Goal: Task Accomplishment & Management: Use online tool/utility

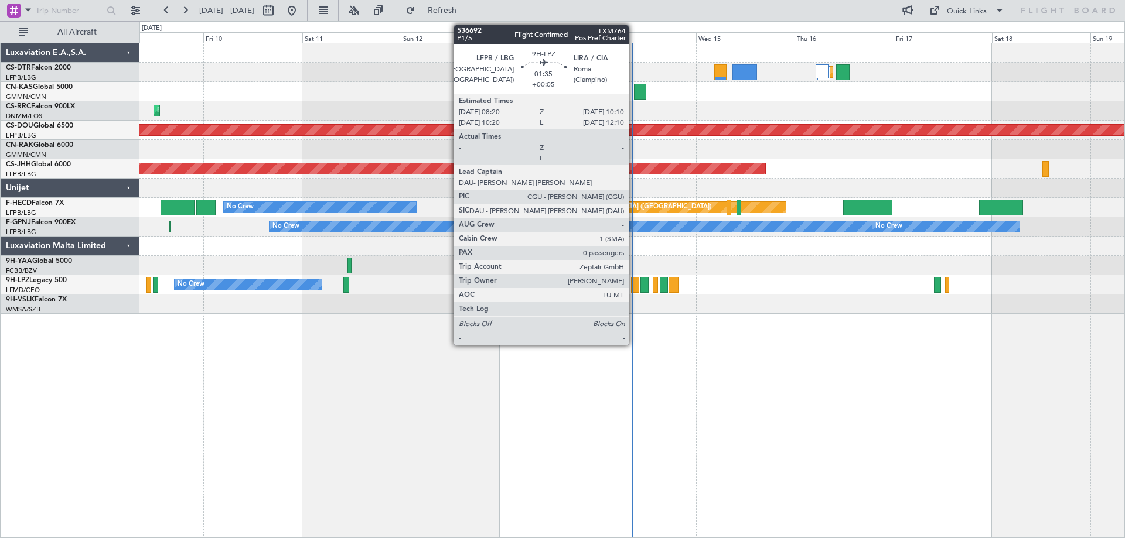
click at [634, 285] on div at bounding box center [635, 285] width 8 height 16
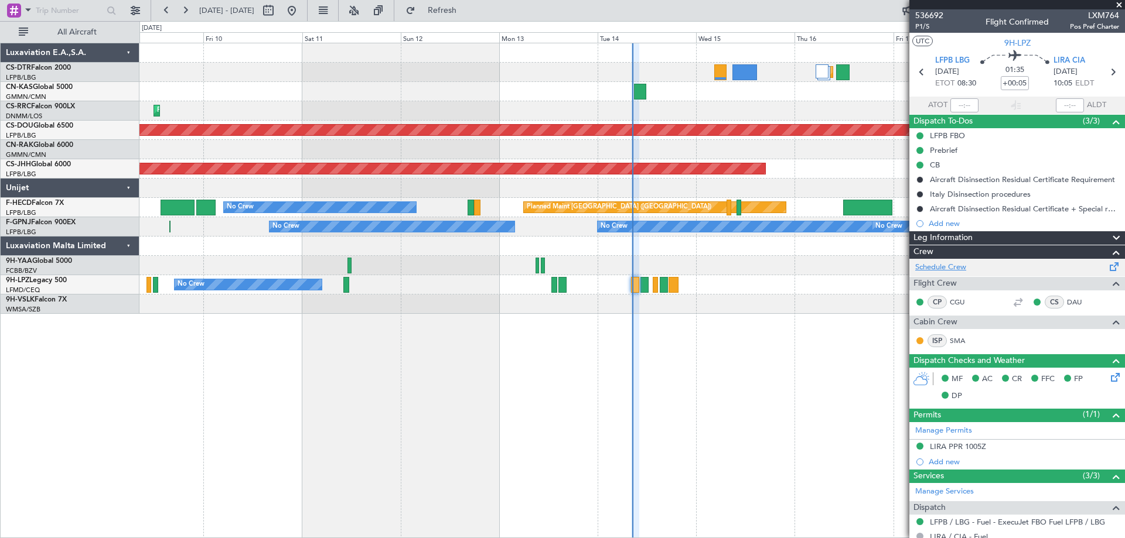
click at [929, 265] on link "Schedule Crew" at bounding box center [940, 268] width 51 height 12
click at [1122, 2] on span at bounding box center [1119, 5] width 12 height 11
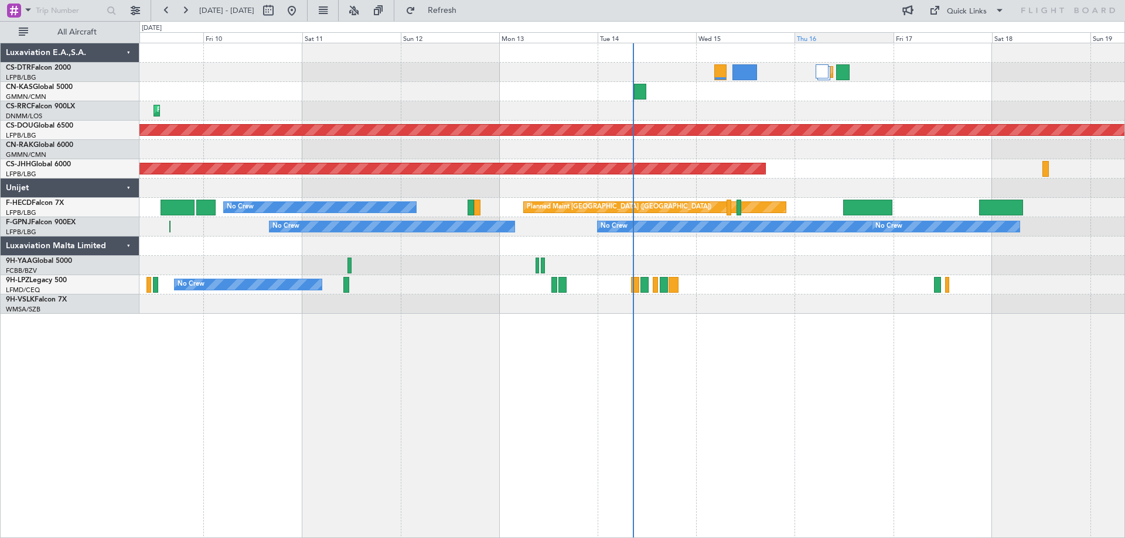
click at [827, 37] on div "Thu 16" at bounding box center [844, 37] width 98 height 11
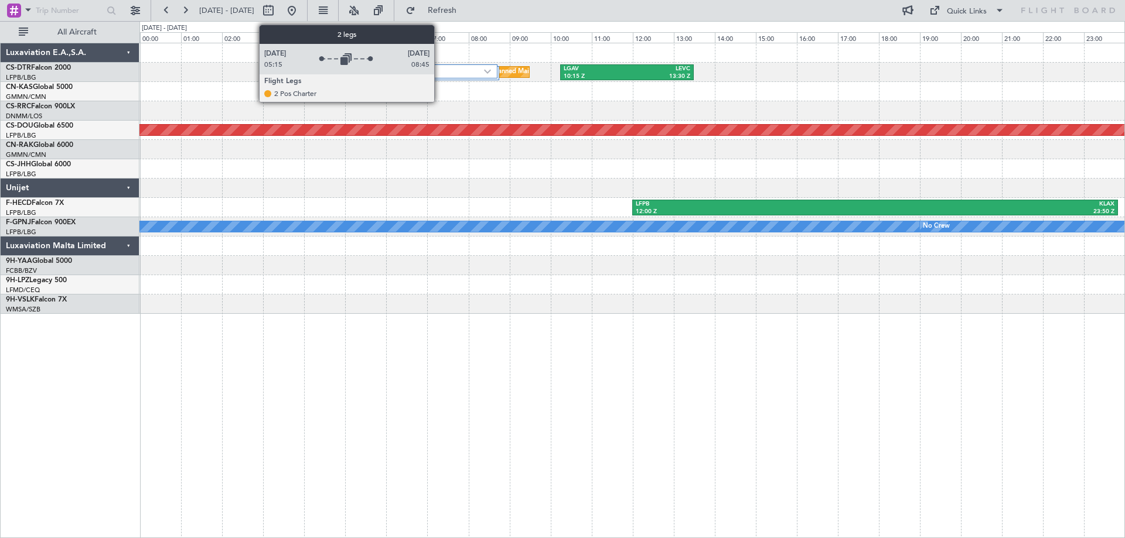
click at [439, 74] on label "2 Flight Legs" at bounding box center [423, 72] width 122 height 10
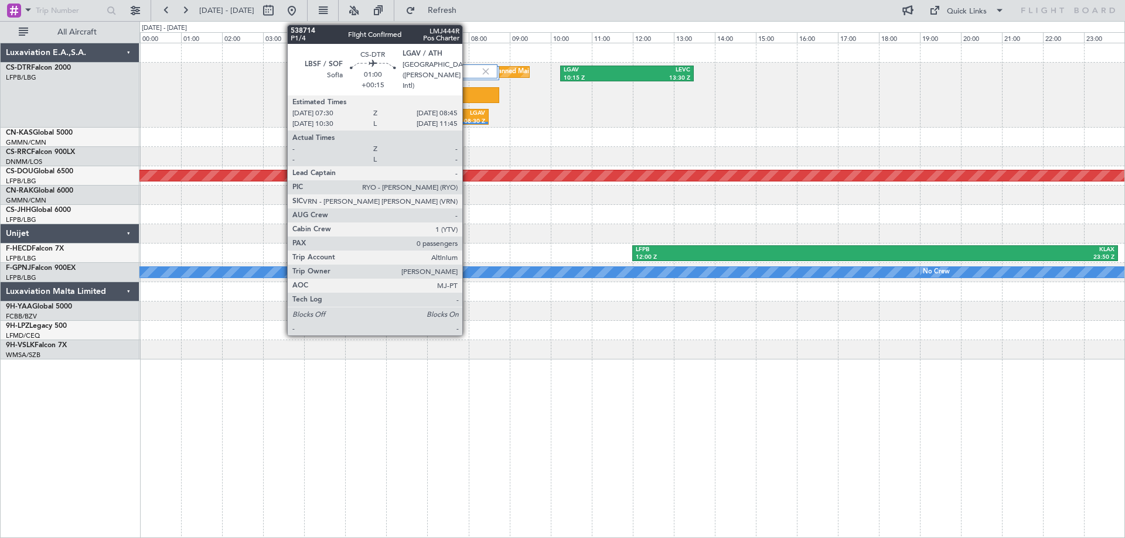
click at [468, 94] on div at bounding box center [473, 95] width 52 height 16
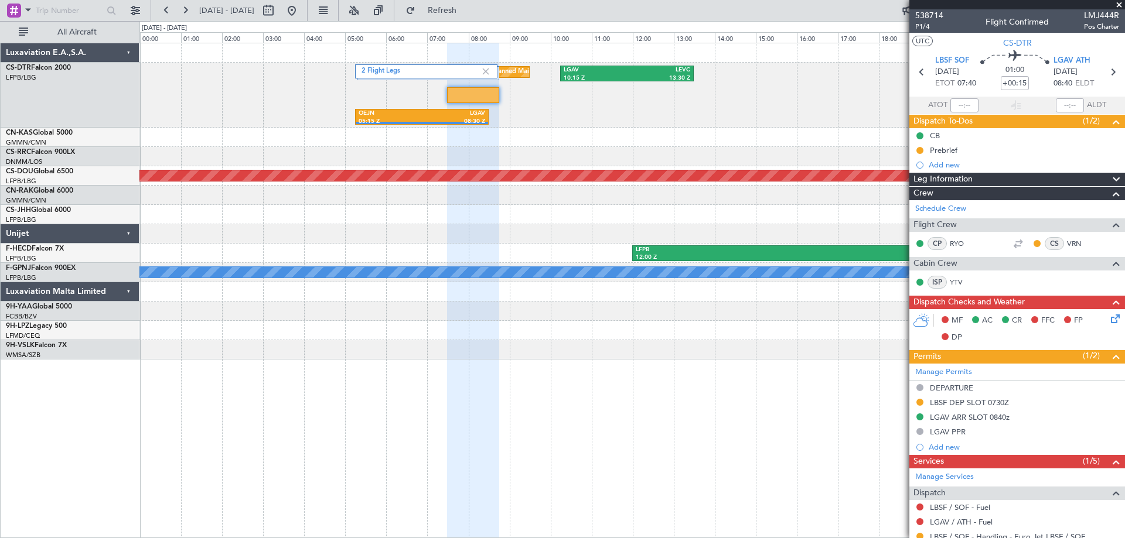
click at [1121, 2] on span at bounding box center [1119, 5] width 12 height 11
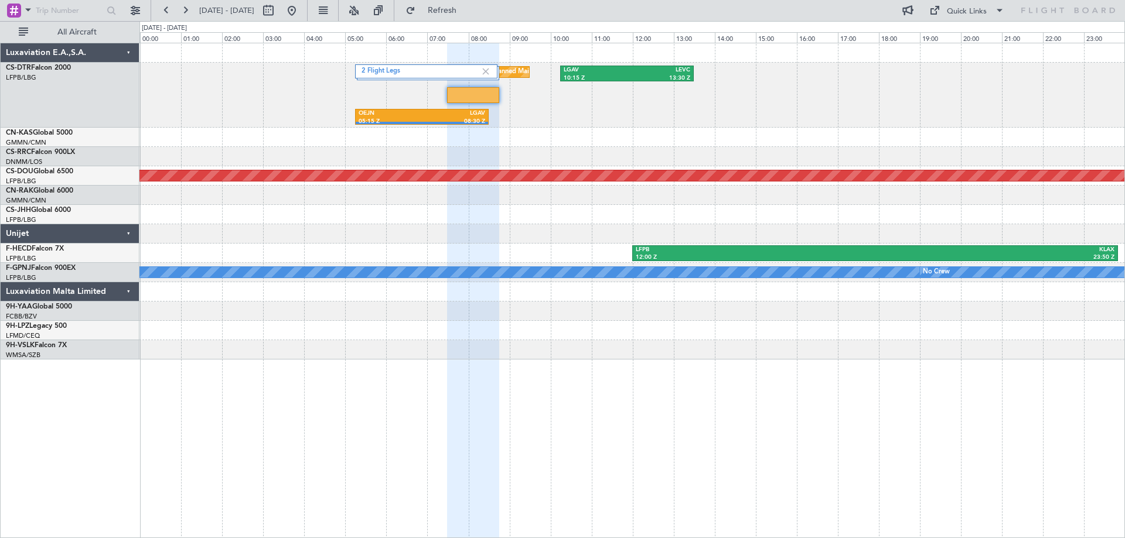
click at [1117, 3] on span at bounding box center [1119, 5] width 12 height 11
click at [846, 407] on div "2 Flight Legs Planned Maint Sofia LGAV 10:15 Z LEVC 13:30 Z OEJN 05:15 Z LGAV 0…" at bounding box center [632, 291] width 986 height 496
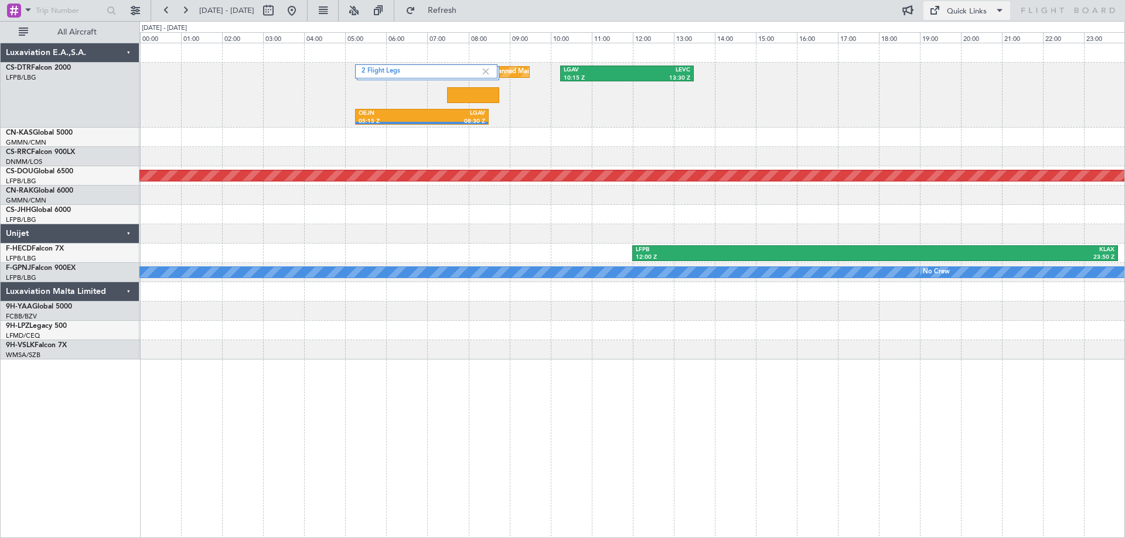
click at [997, 9] on span at bounding box center [1000, 11] width 14 height 14
click at [961, 41] on button "Trip Builder" at bounding box center [967, 39] width 88 height 28
click at [928, 253] on div "2 Flight Legs Planned Maint Sofia LGAV 10:15 Z LEVC 13:30 Z OEJN 05:15 Z LGAV 0…" at bounding box center [631, 201] width 985 height 316
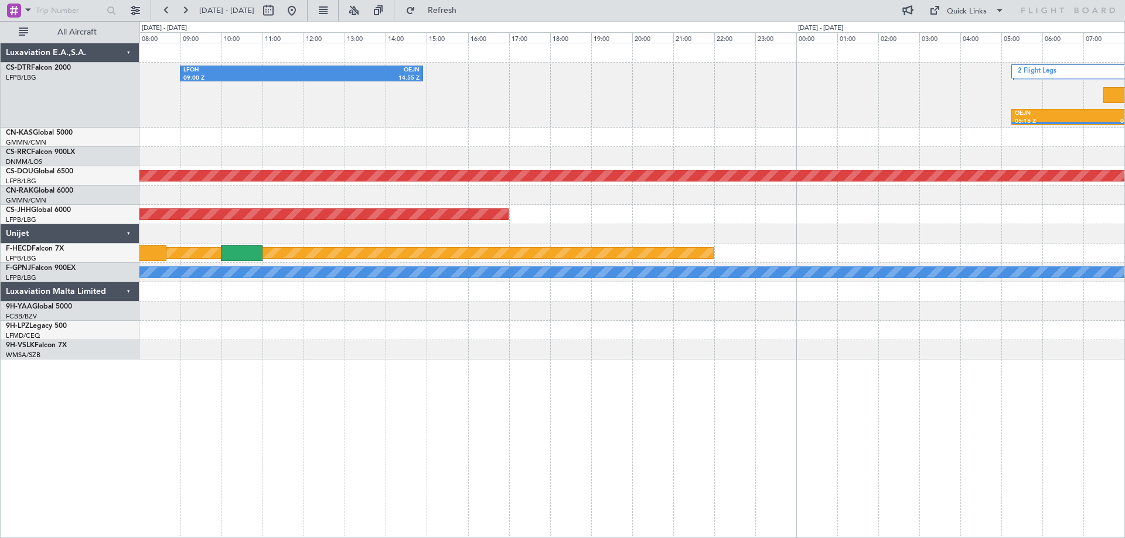
click at [1116, 455] on div "2 Flight Legs LFOH 09:00 Z OEJN 14:55 Z OEJN 05:15 Z LGAV 08:30 Z LBSF 04:30 Z …" at bounding box center [632, 291] width 986 height 496
